Goal: Task Accomplishment & Management: Manage account settings

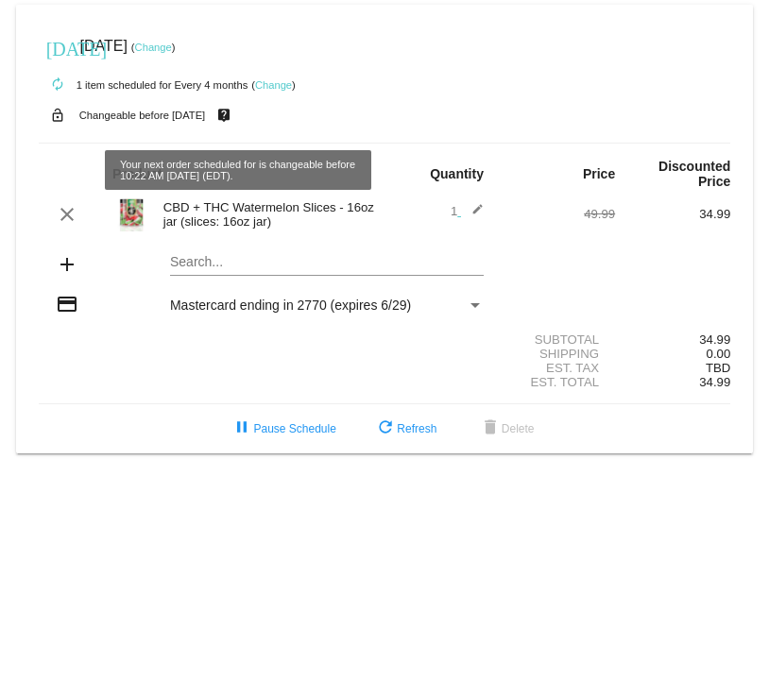
click at [273, 86] on link "Change" at bounding box center [273, 84] width 37 height 11
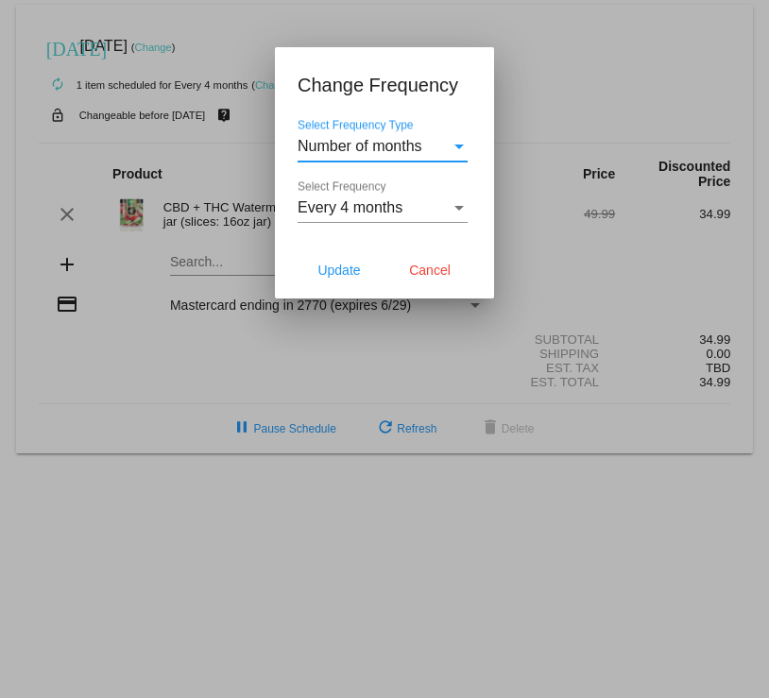
click at [458, 149] on div "Select Frequency Type" at bounding box center [458, 146] width 17 height 17
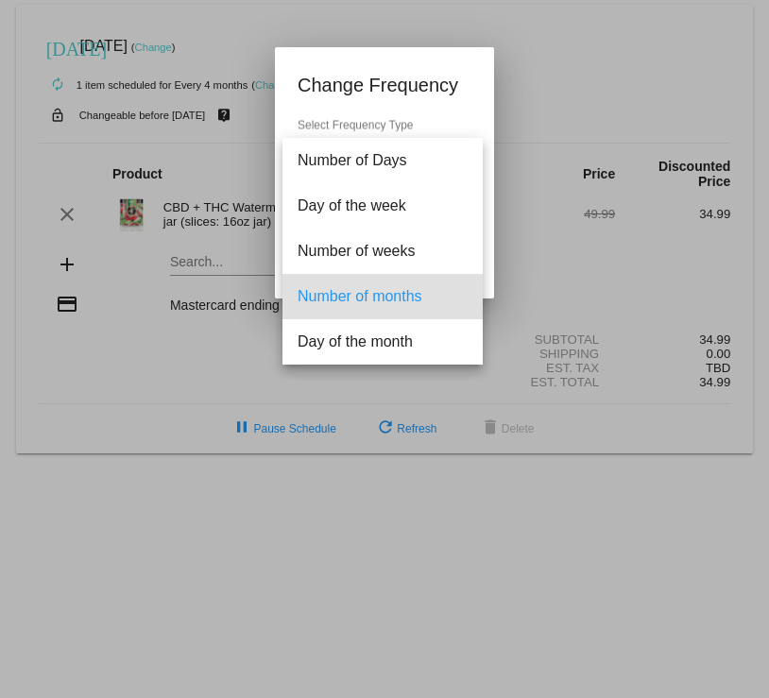
click at [142, 373] on div at bounding box center [384, 349] width 769 height 698
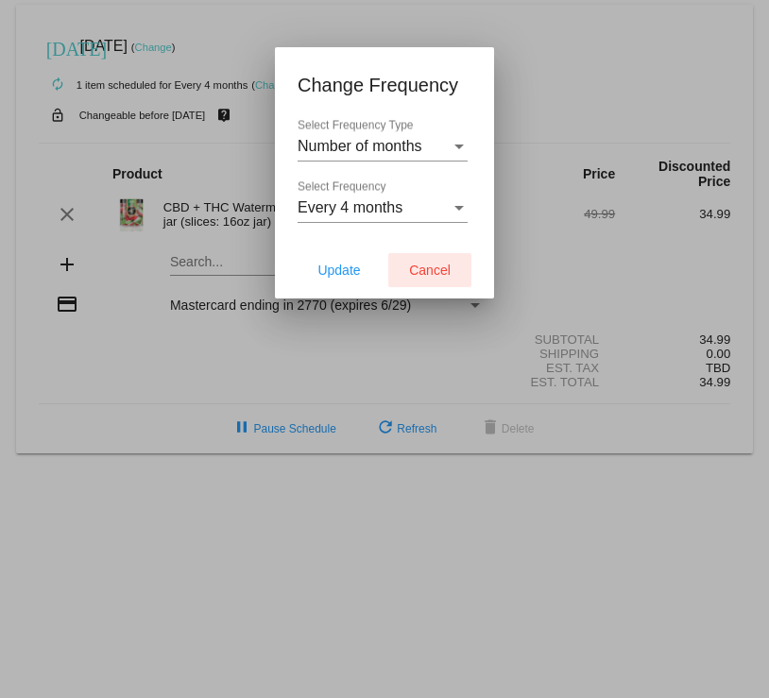
click at [416, 272] on span "Cancel" at bounding box center [430, 270] width 42 height 15
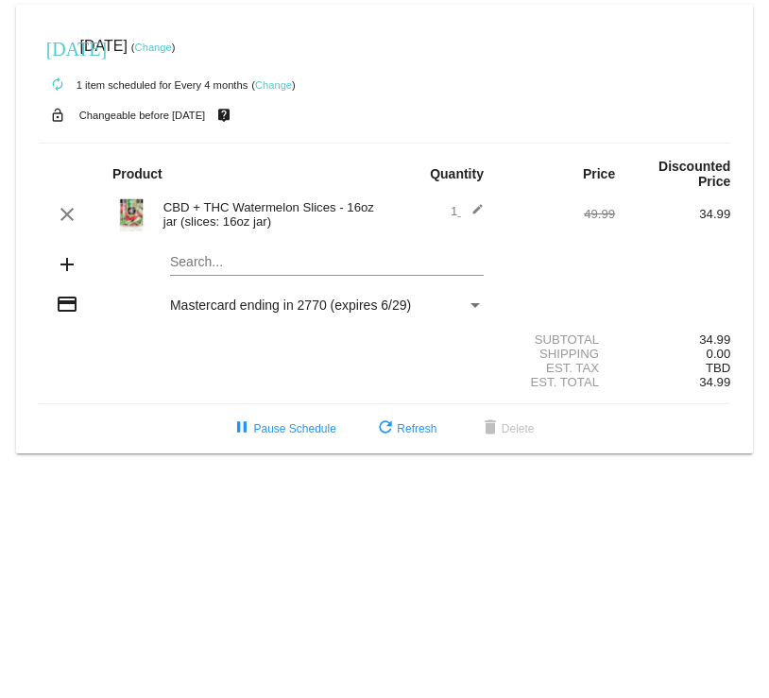
click at [276, 88] on link "Change" at bounding box center [273, 84] width 37 height 11
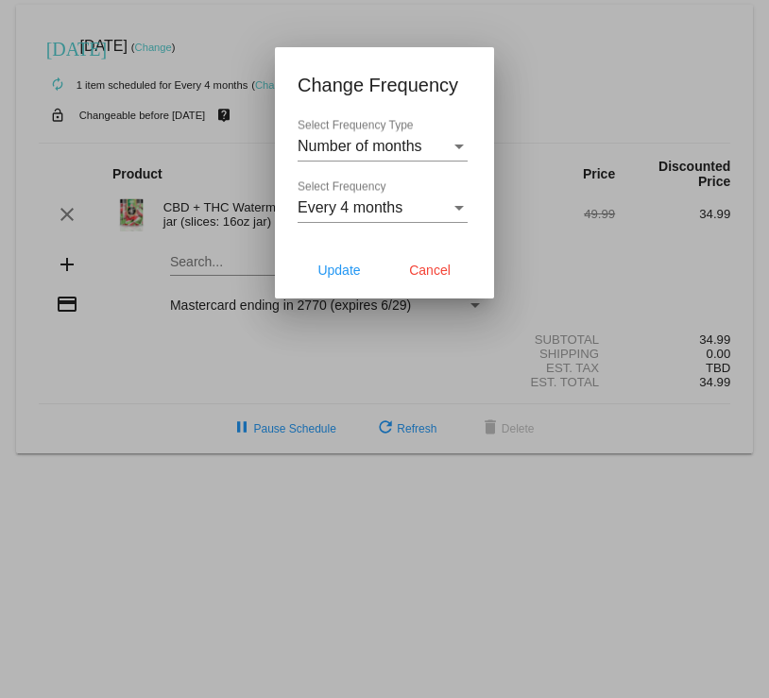
click at [237, 117] on div at bounding box center [384, 349] width 769 height 698
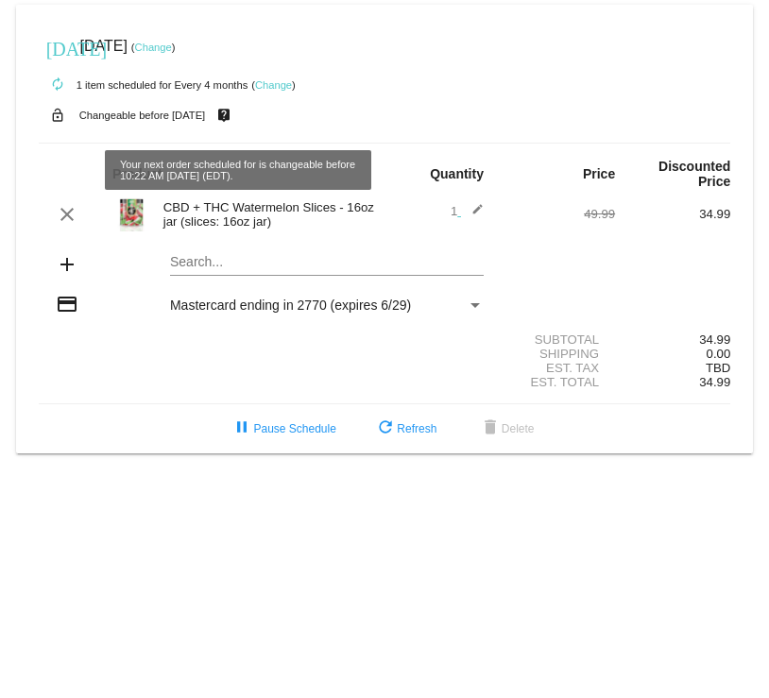
click at [235, 117] on mat-icon "live_help" at bounding box center [223, 115] width 23 height 25
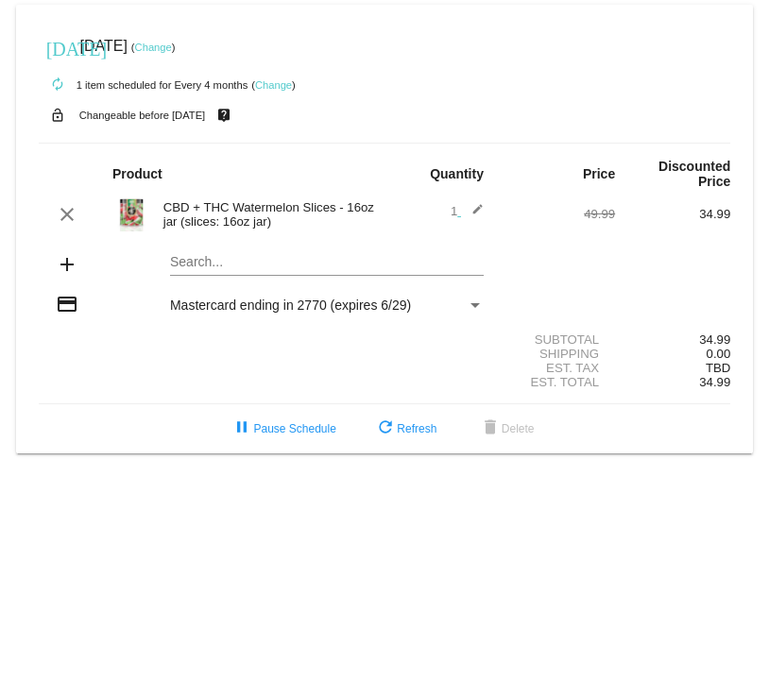
click at [172, 50] on link "Change" at bounding box center [153, 47] width 37 height 11
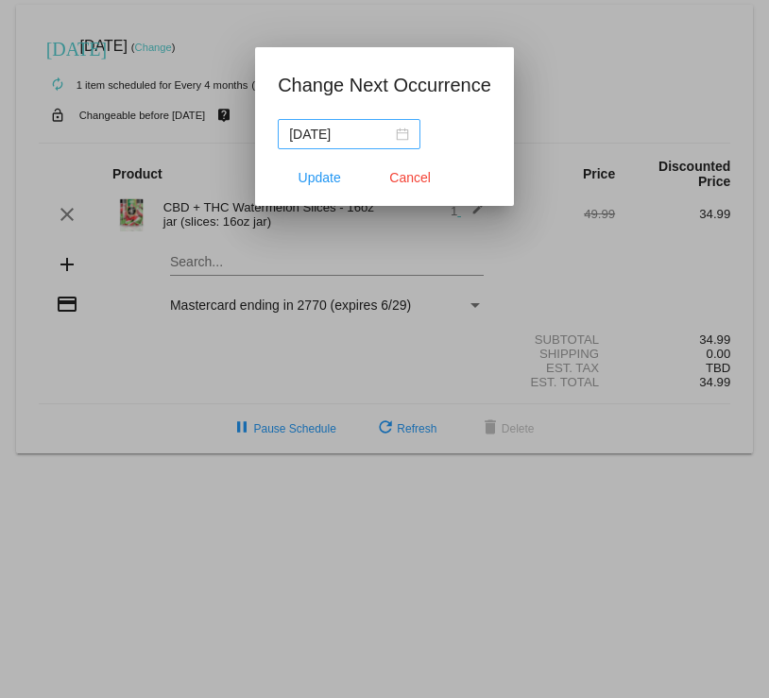
click at [398, 133] on div "[DATE]" at bounding box center [349, 134] width 120 height 21
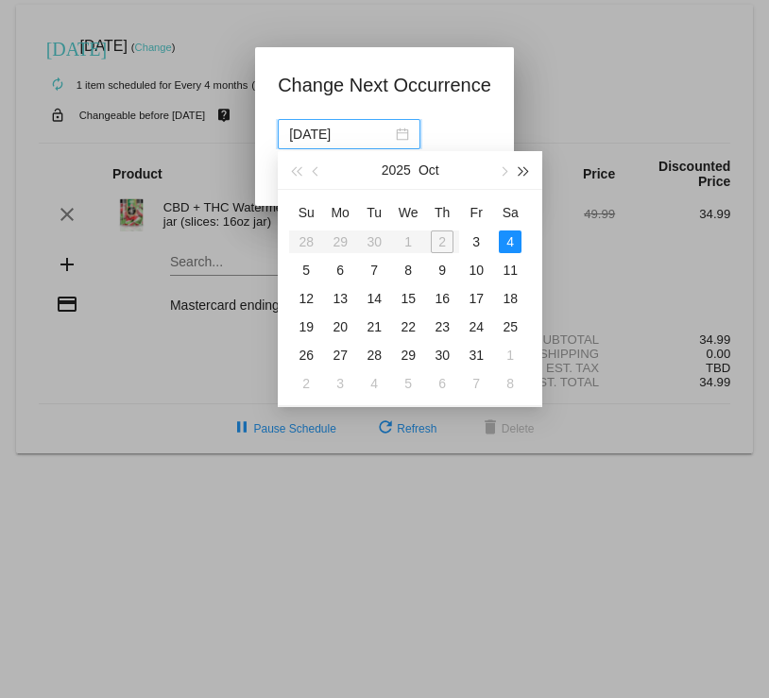
click at [524, 166] on button "button" at bounding box center [524, 170] width 21 height 38
click at [306, 172] on button "button" at bounding box center [295, 170] width 21 height 38
click at [477, 356] on div "31" at bounding box center [476, 355] width 23 height 23
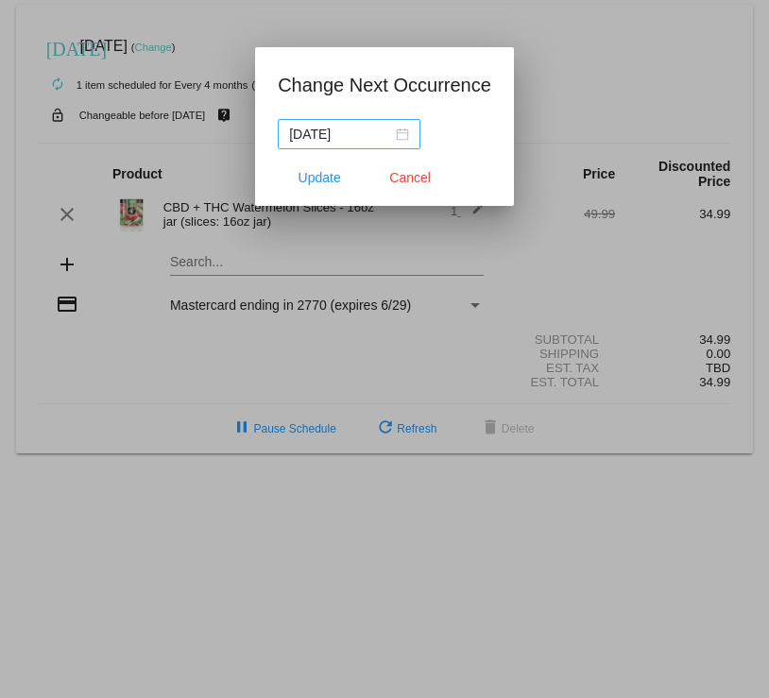
click at [398, 135] on div "[DATE]" at bounding box center [349, 134] width 120 height 21
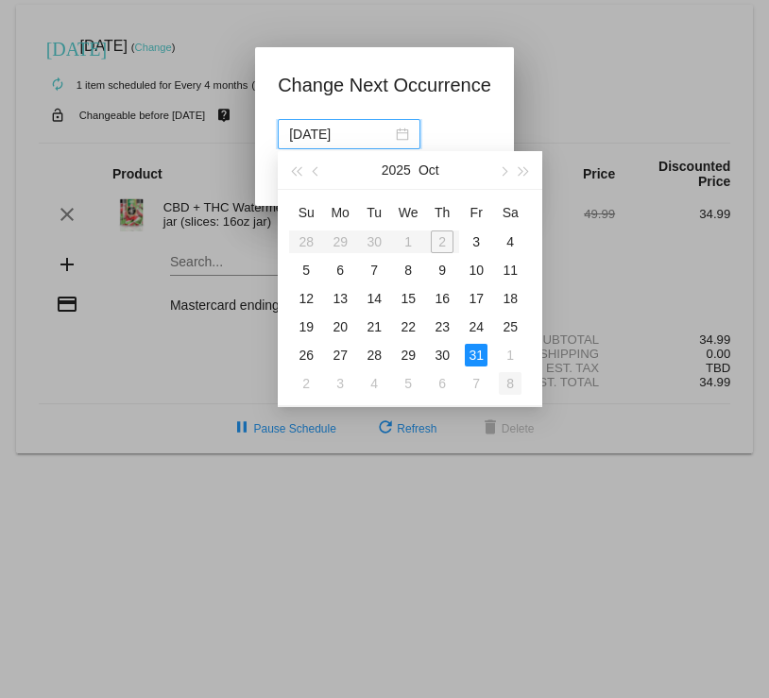
click at [514, 387] on div "8" at bounding box center [510, 383] width 23 height 23
type input "[DATE]"
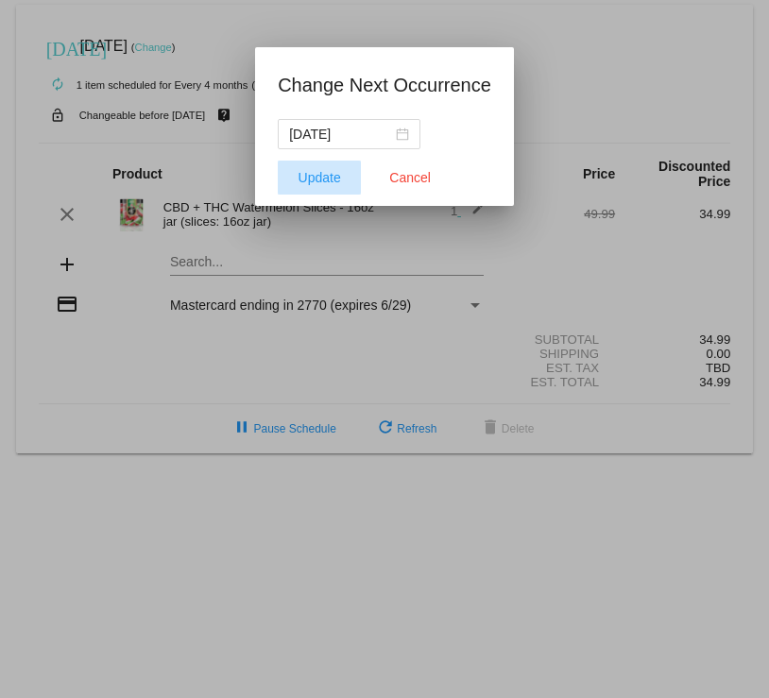
click at [314, 174] on span "Update" at bounding box center [319, 177] width 42 height 15
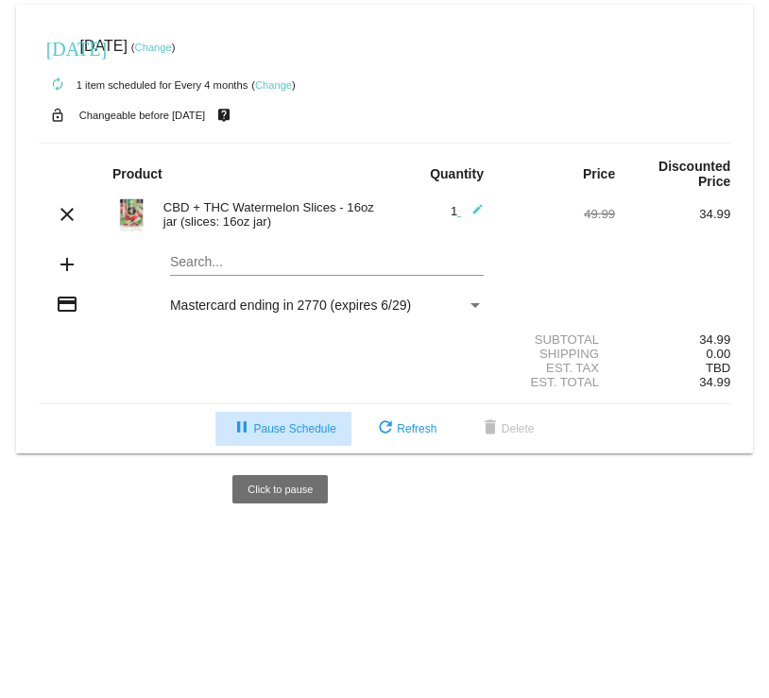
click at [316, 433] on span "pause Pause Schedule" at bounding box center [282, 428] width 105 height 13
click at [316, 433] on span "play_arrow Resume Schedule" at bounding box center [283, 428] width 115 height 13
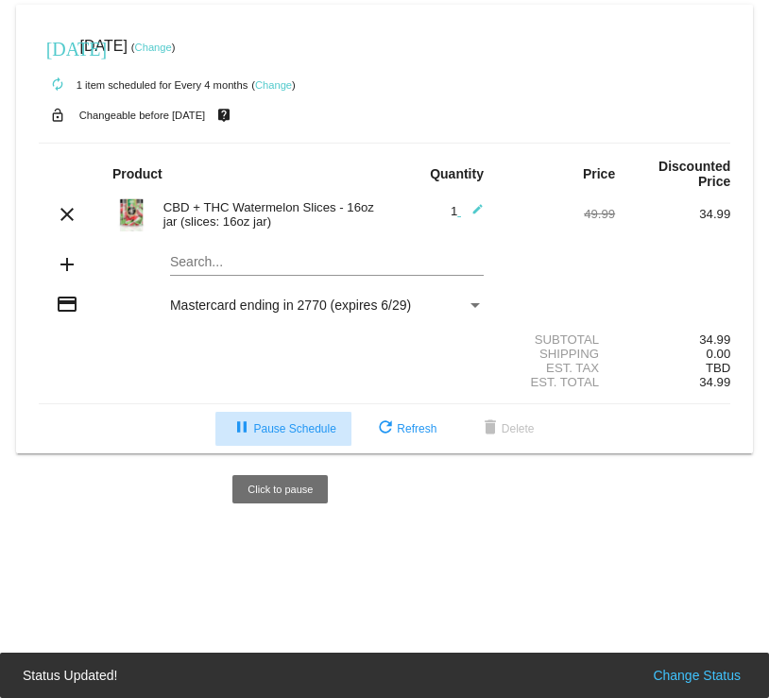
click at [317, 435] on span "pause Pause Schedule" at bounding box center [282, 428] width 105 height 13
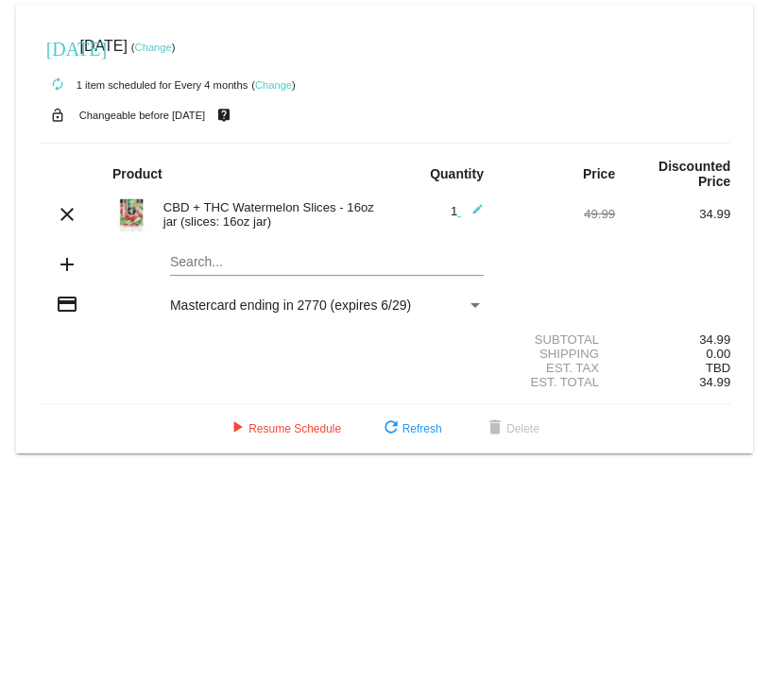
click at [172, 45] on link "Change" at bounding box center [153, 47] width 37 height 11
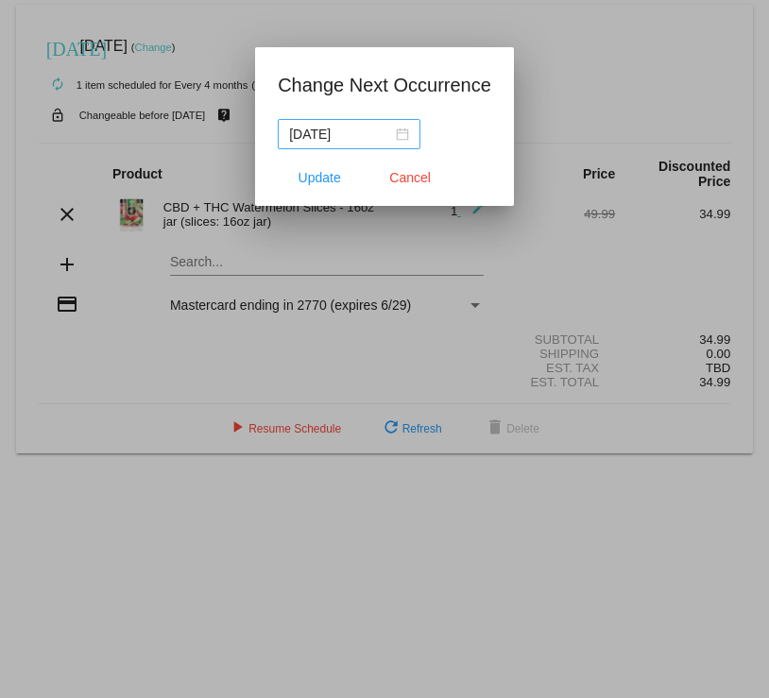
click at [398, 134] on div "[DATE]" at bounding box center [349, 134] width 120 height 21
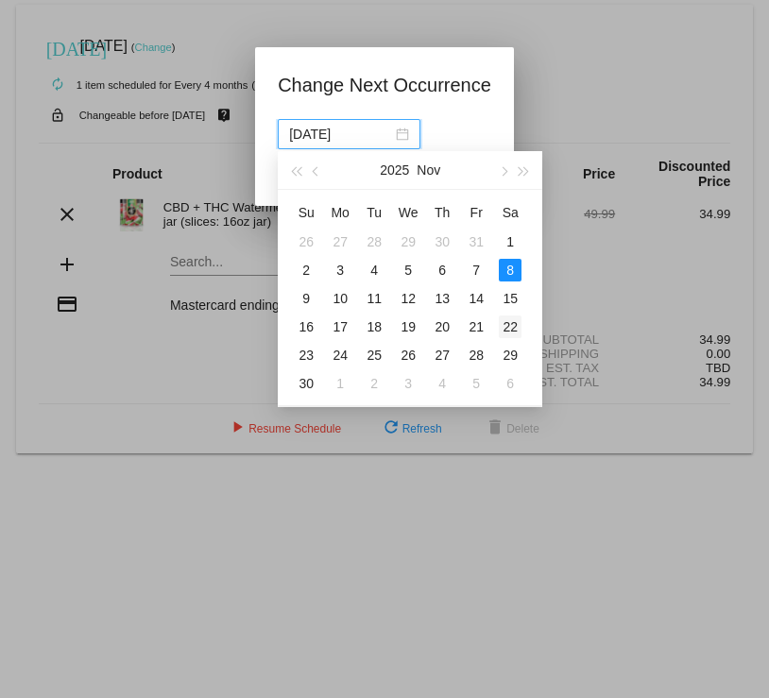
click at [516, 328] on div "22" at bounding box center [510, 326] width 23 height 23
type input "[DATE]"
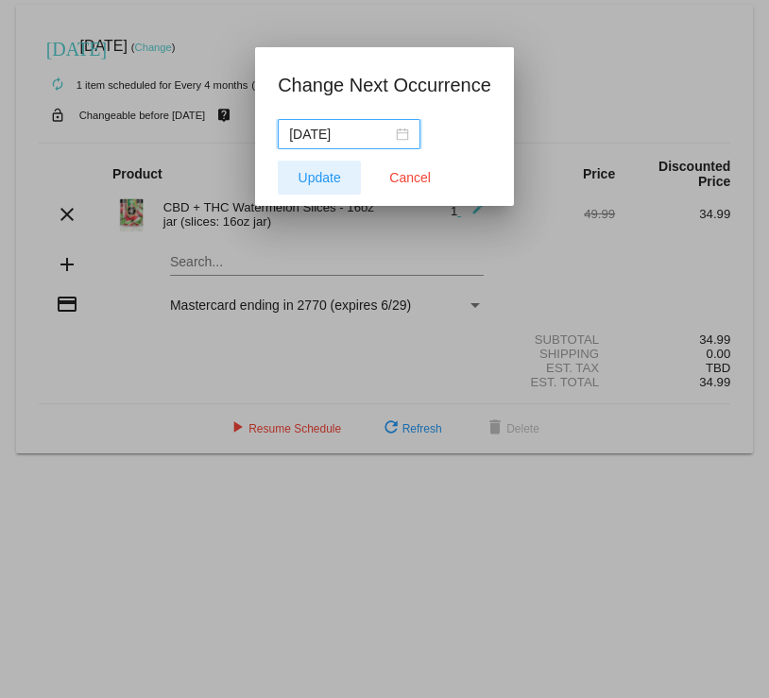
click at [324, 175] on span "Update" at bounding box center [319, 177] width 42 height 15
